Goal: Navigation & Orientation: Find specific page/section

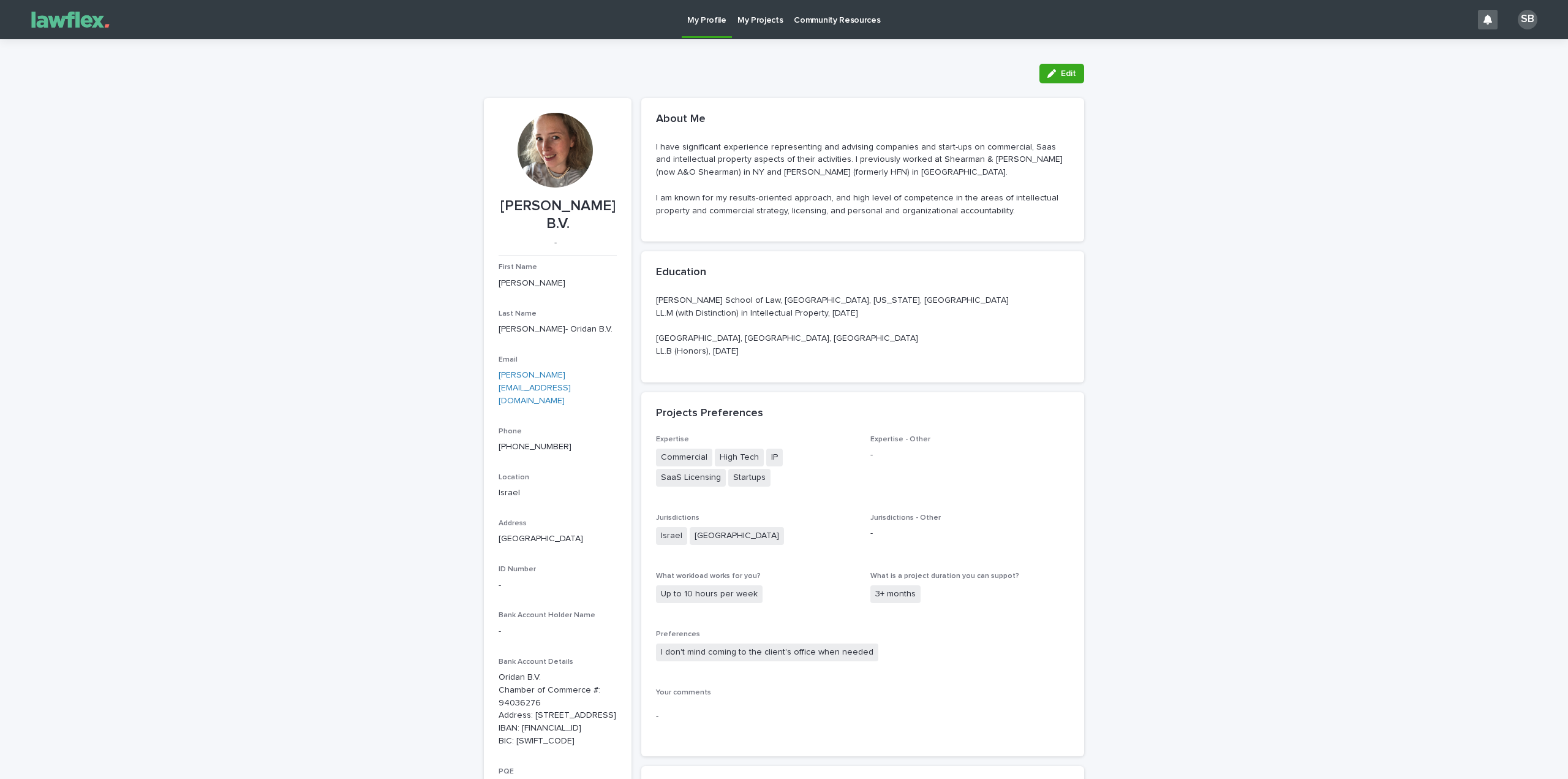
click at [752, 23] on p "My Projects" at bounding box center [760, 12] width 46 height 25
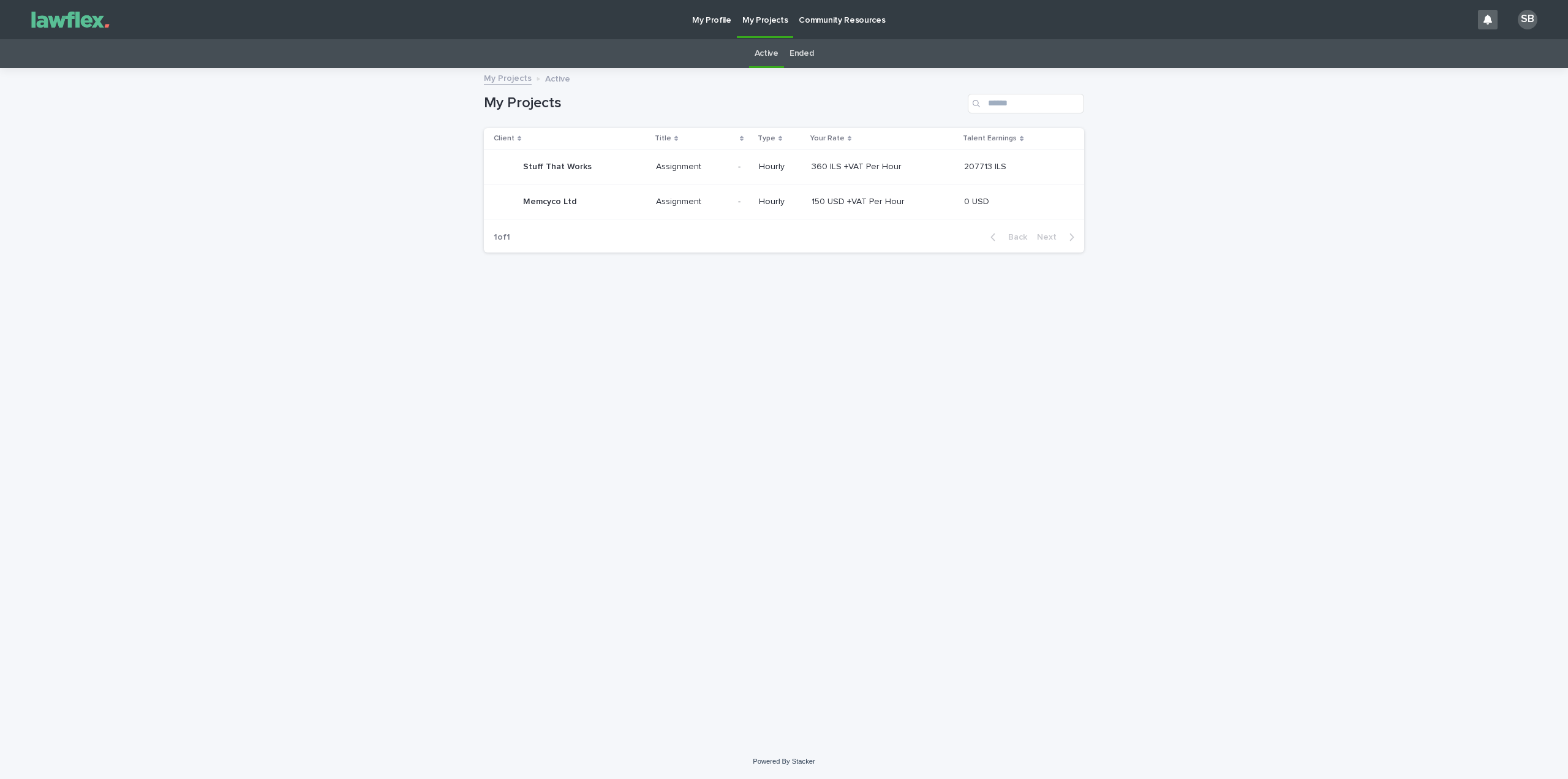
click at [699, 19] on p "My Profile" at bounding box center [712, 12] width 39 height 25
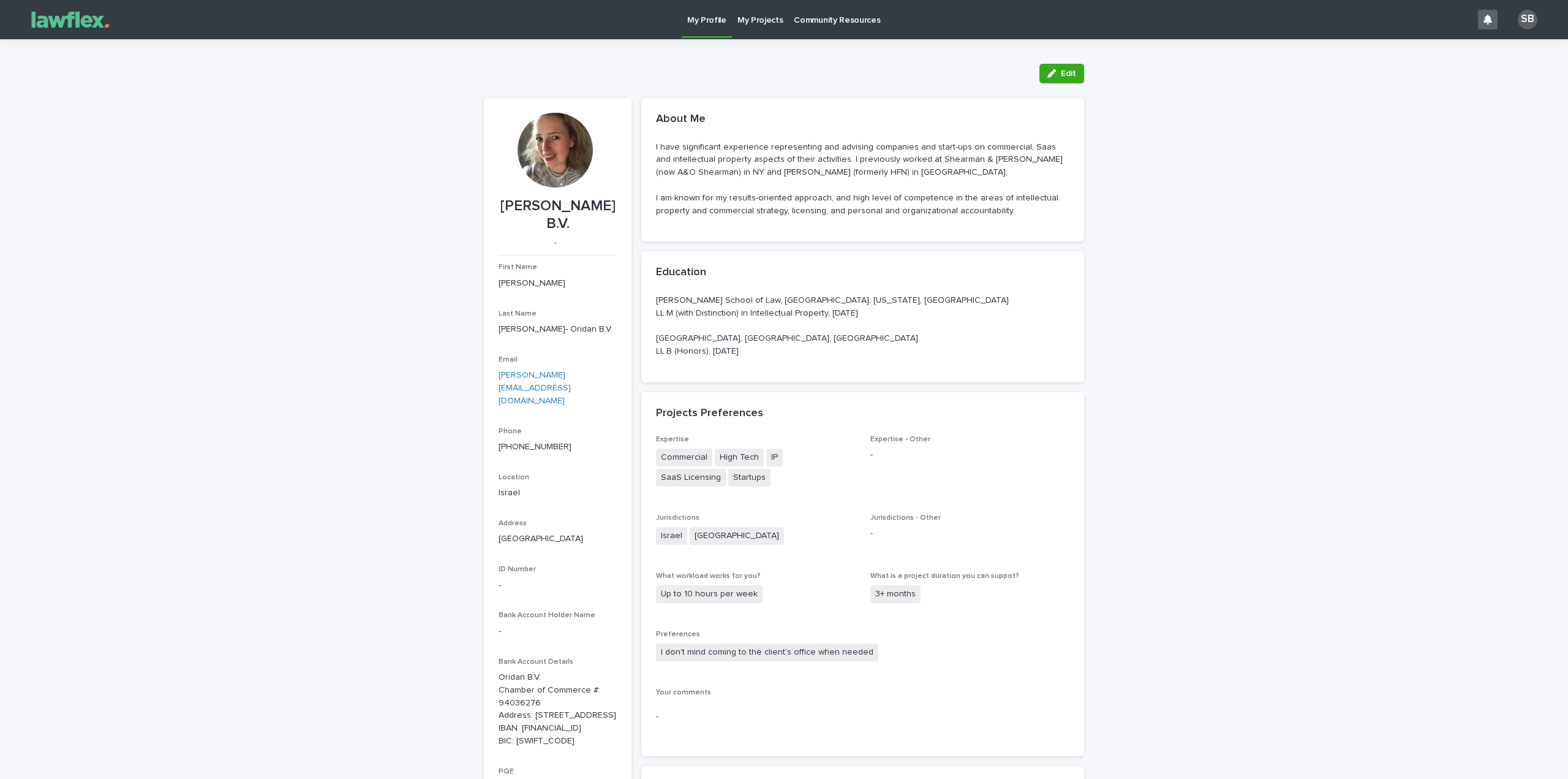
click at [814, 19] on p "Community Resources" at bounding box center [836, 12] width 86 height 25
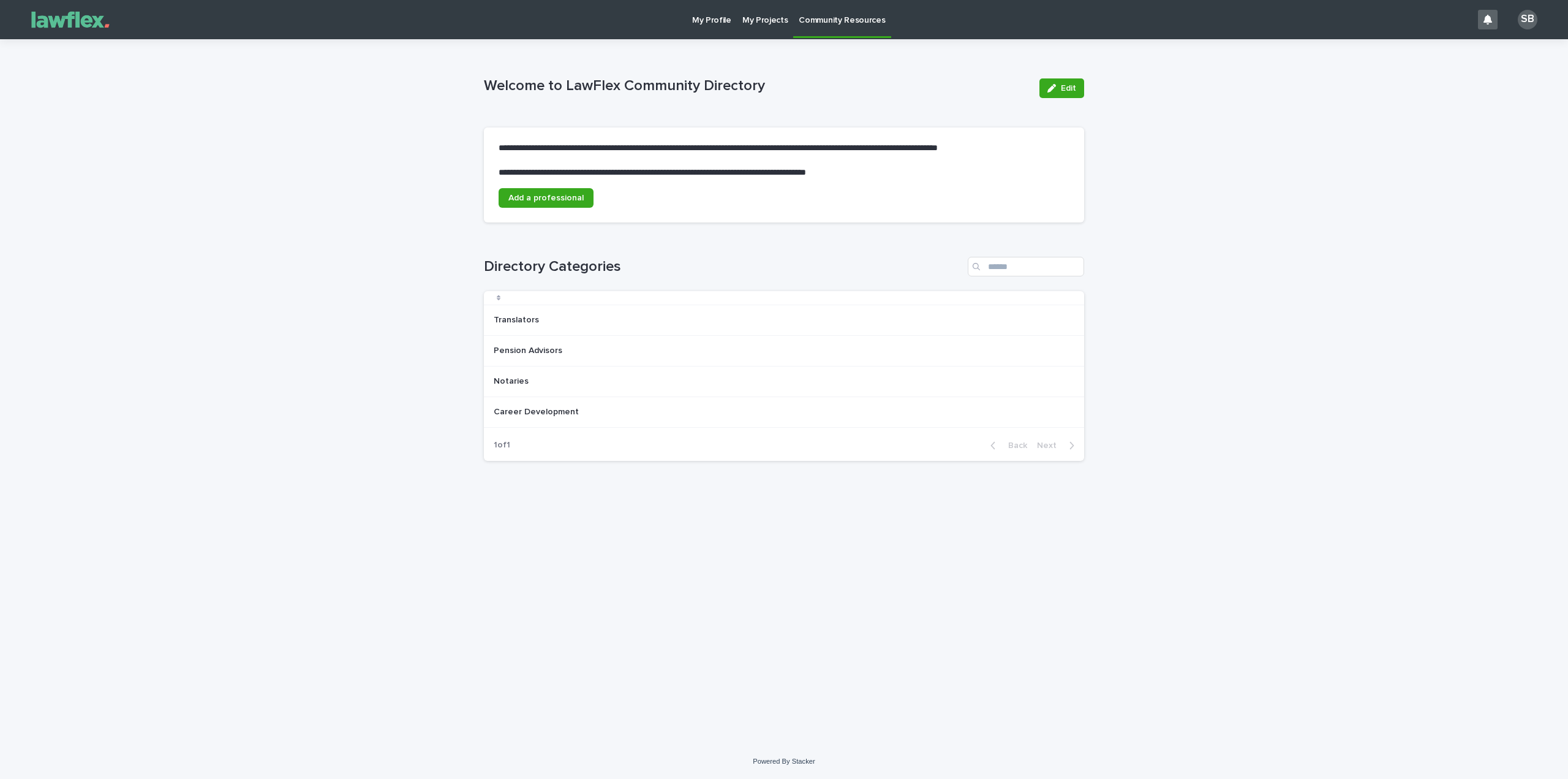
click at [760, 18] on p "My Projects" at bounding box center [765, 12] width 46 height 25
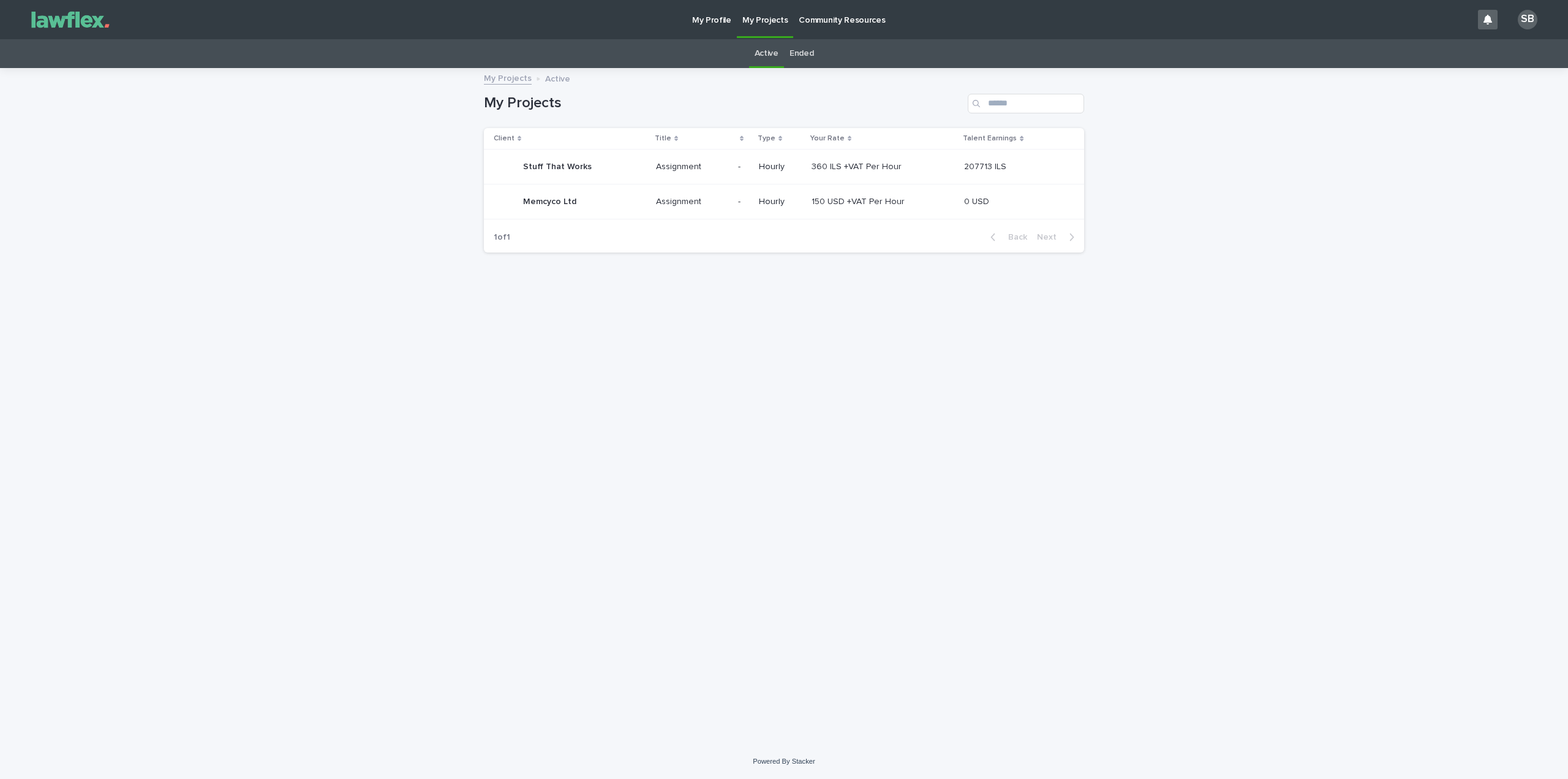
click at [804, 52] on link "Ended" at bounding box center [801, 53] width 24 height 29
